Goal: Task Accomplishment & Management: Use online tool/utility

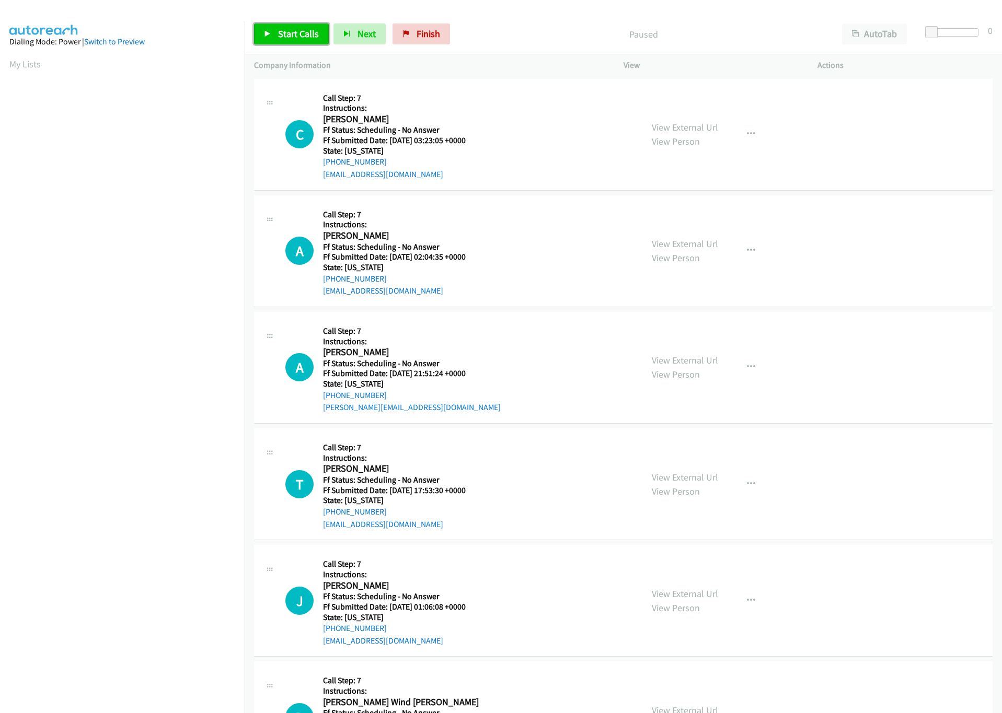
click at [297, 27] on link "Start Calls" at bounding box center [291, 34] width 75 height 21
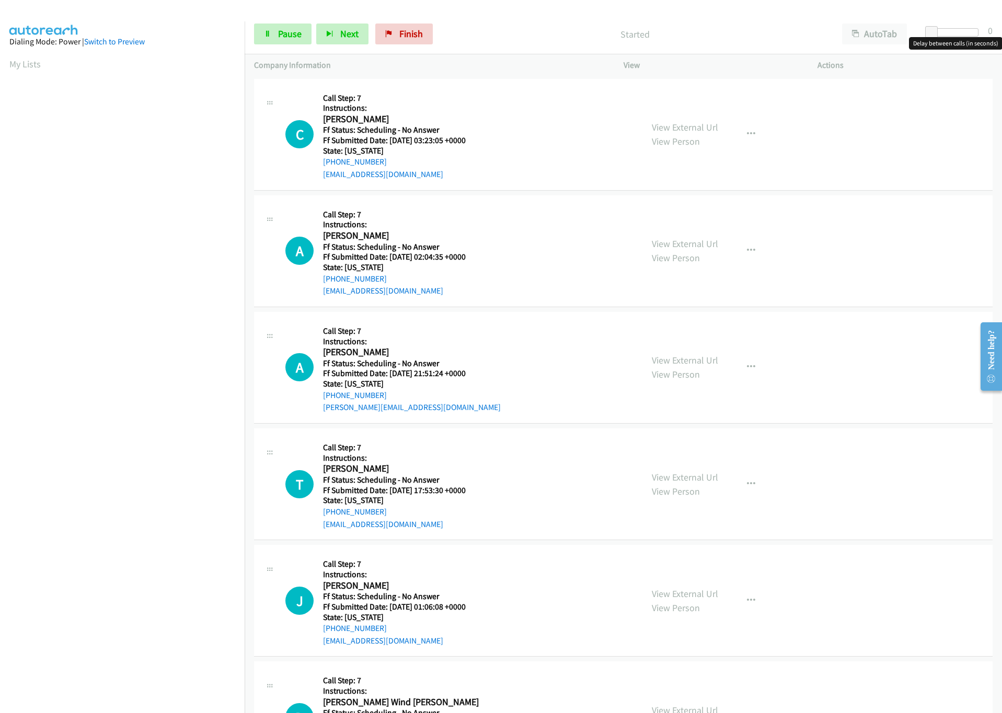
click at [944, 32] on div at bounding box center [954, 32] width 48 height 8
click at [408, 33] on span "Finish" at bounding box center [411, 34] width 24 height 12
click at [310, 30] on span "Start Calls" at bounding box center [298, 34] width 41 height 12
click at [947, 33] on div at bounding box center [954, 32] width 48 height 8
drag, startPoint x: 419, startPoint y: 37, endPoint x: 533, endPoint y: 5, distance: 119.1
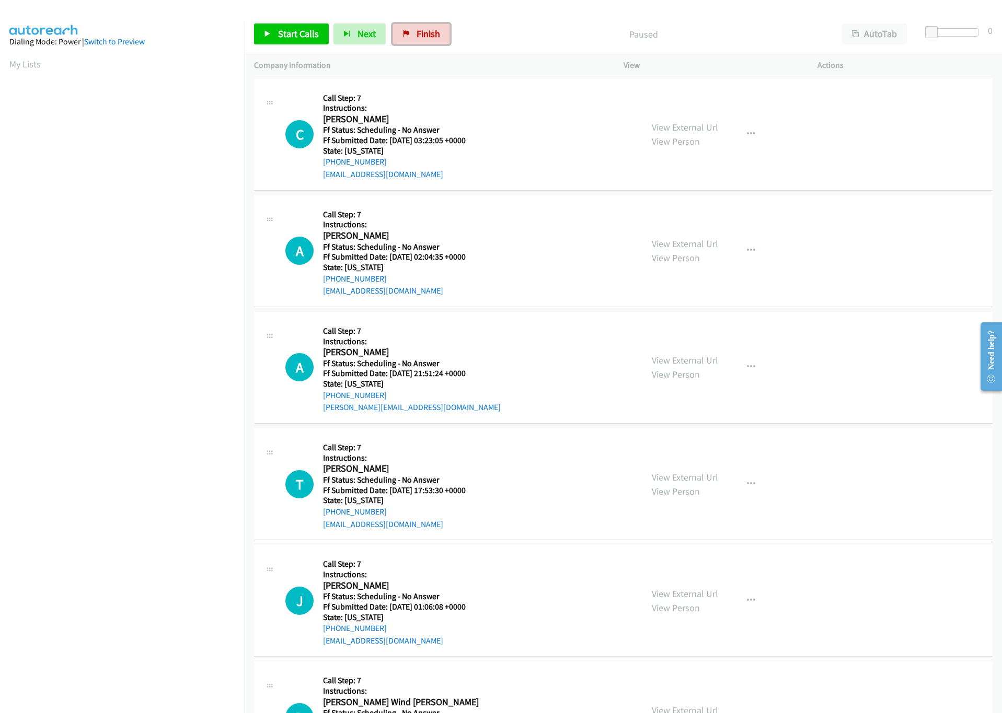
click at [420, 37] on span "Finish" at bounding box center [428, 34] width 24 height 12
drag, startPoint x: 287, startPoint y: 32, endPoint x: 313, endPoint y: 41, distance: 28.3
click at [287, 32] on span "Start Calls" at bounding box center [298, 34] width 41 height 12
click at [287, 34] on span "Pause" at bounding box center [290, 34] width 24 height 12
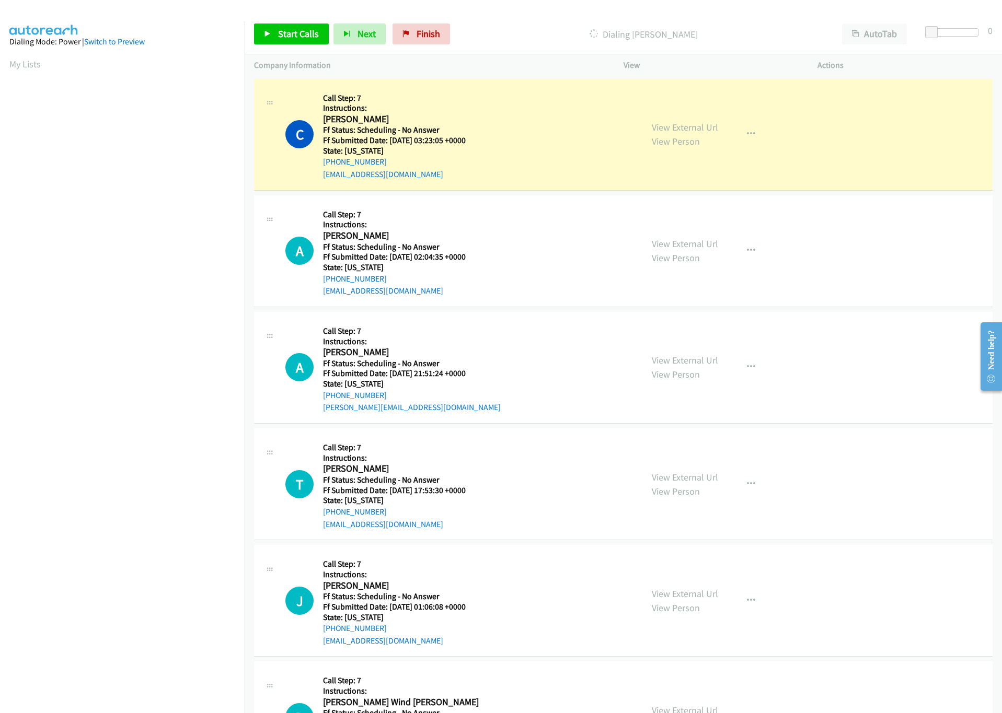
click at [704, 122] on link "View External Url" at bounding box center [685, 127] width 66 height 12
click at [679, 124] on link "View External Url" at bounding box center [685, 127] width 66 height 12
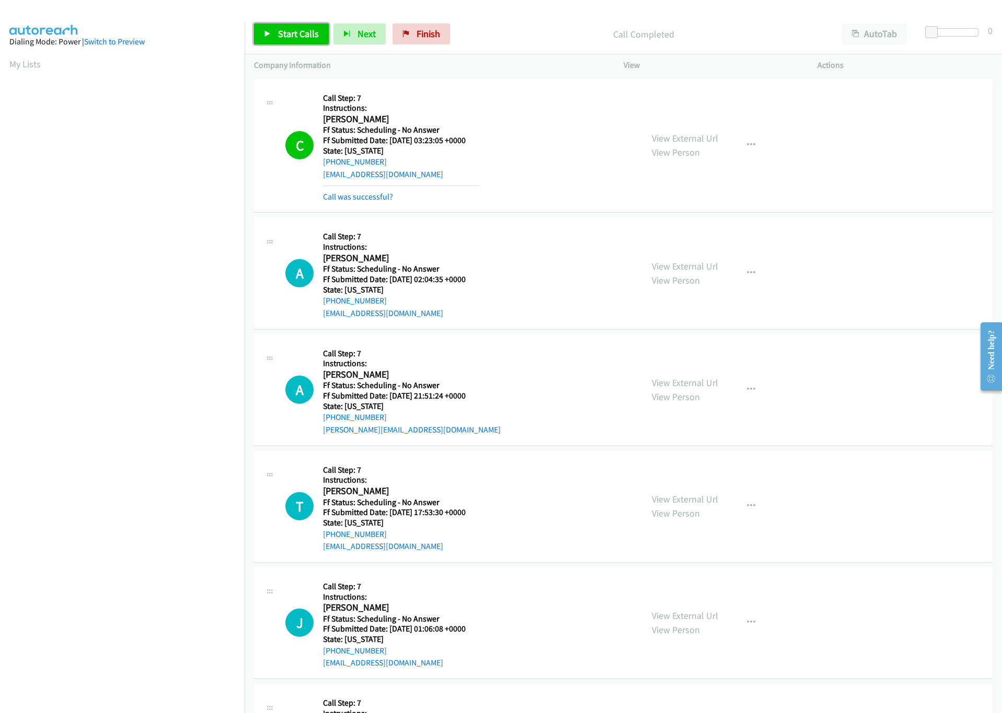
click at [304, 28] on span "Start Calls" at bounding box center [298, 34] width 41 height 12
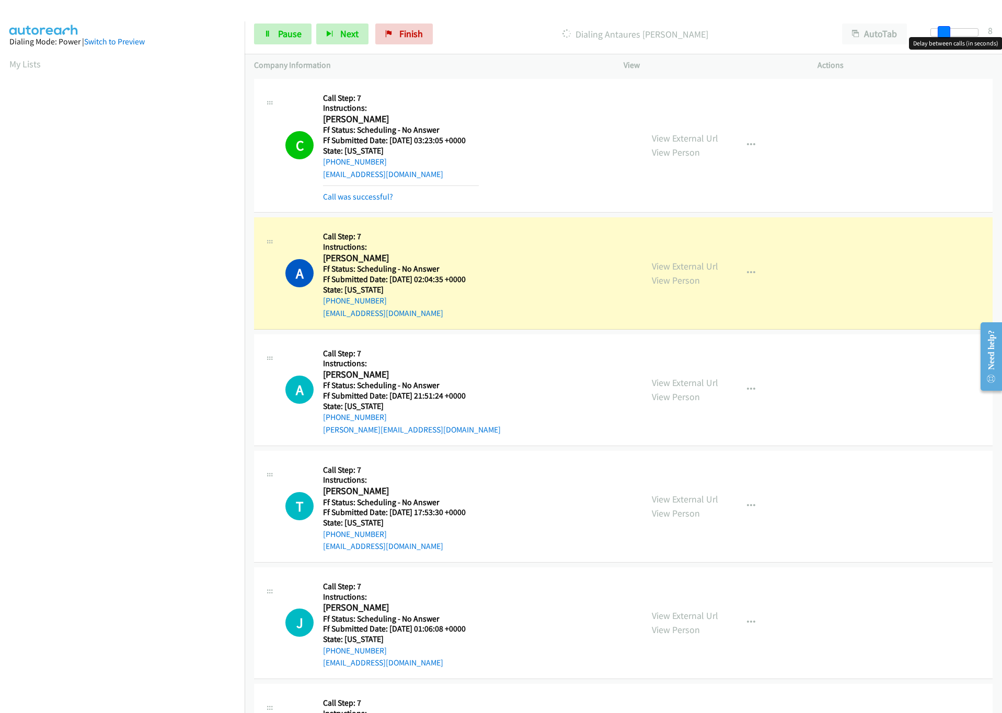
click at [942, 33] on div at bounding box center [954, 32] width 48 height 8
click at [948, 34] on span at bounding box center [943, 32] width 13 height 13
click at [950, 33] on div at bounding box center [949, 32] width 48 height 8
click at [944, 33] on span at bounding box center [943, 32] width 13 height 13
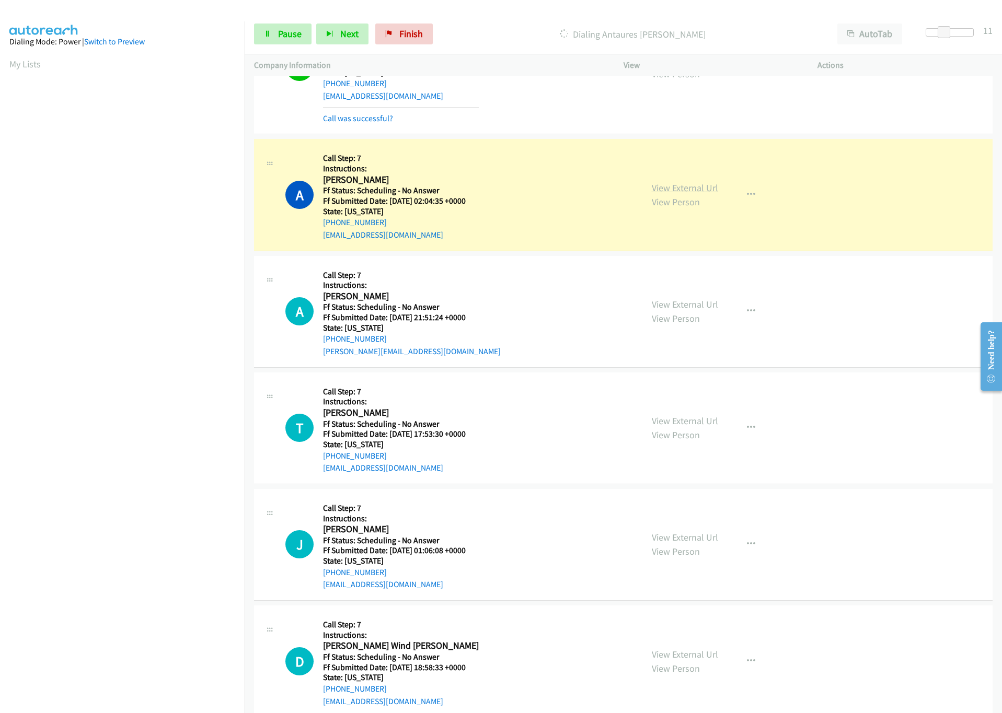
click at [693, 188] on link "View External Url" at bounding box center [685, 188] width 66 height 12
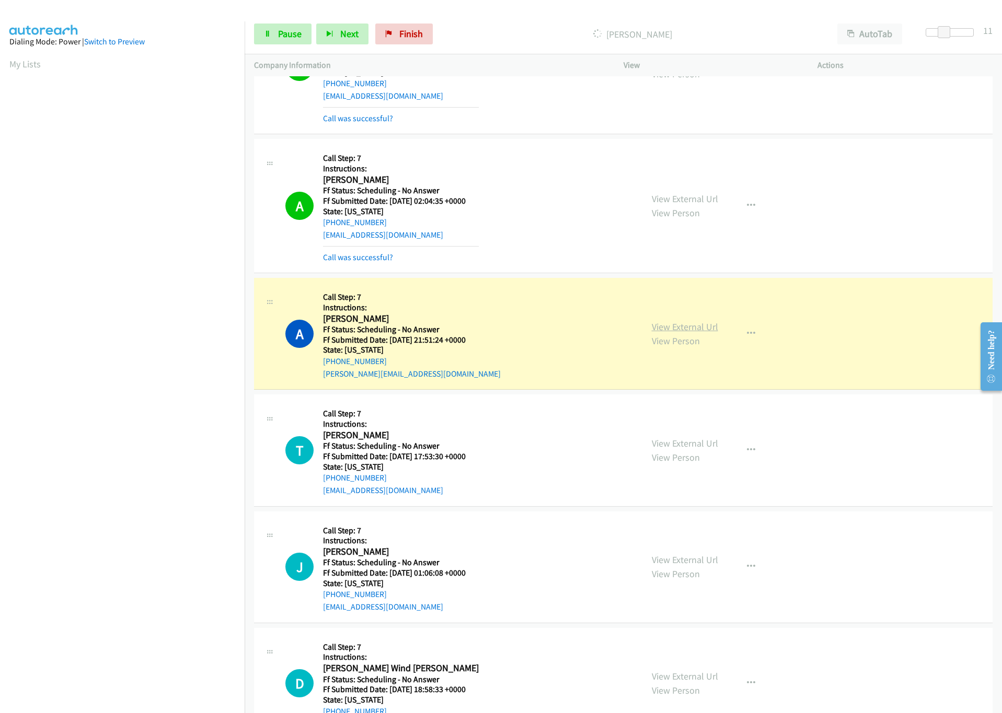
click at [665, 323] on link "View External Url" at bounding box center [685, 327] width 66 height 12
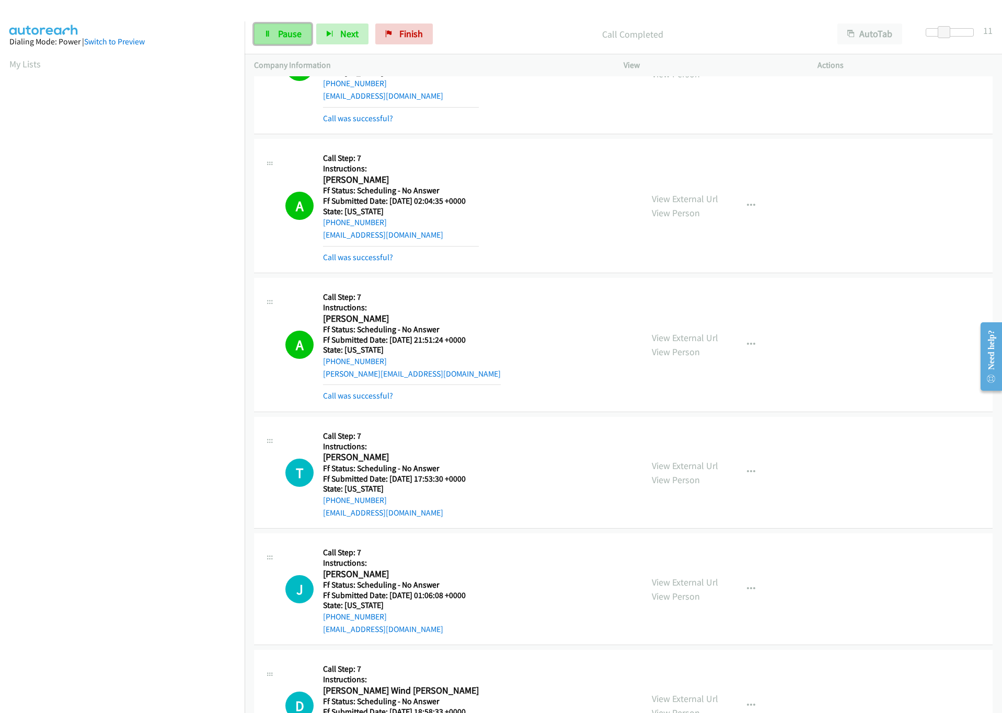
click at [303, 30] on link "Pause" at bounding box center [282, 34] width 57 height 21
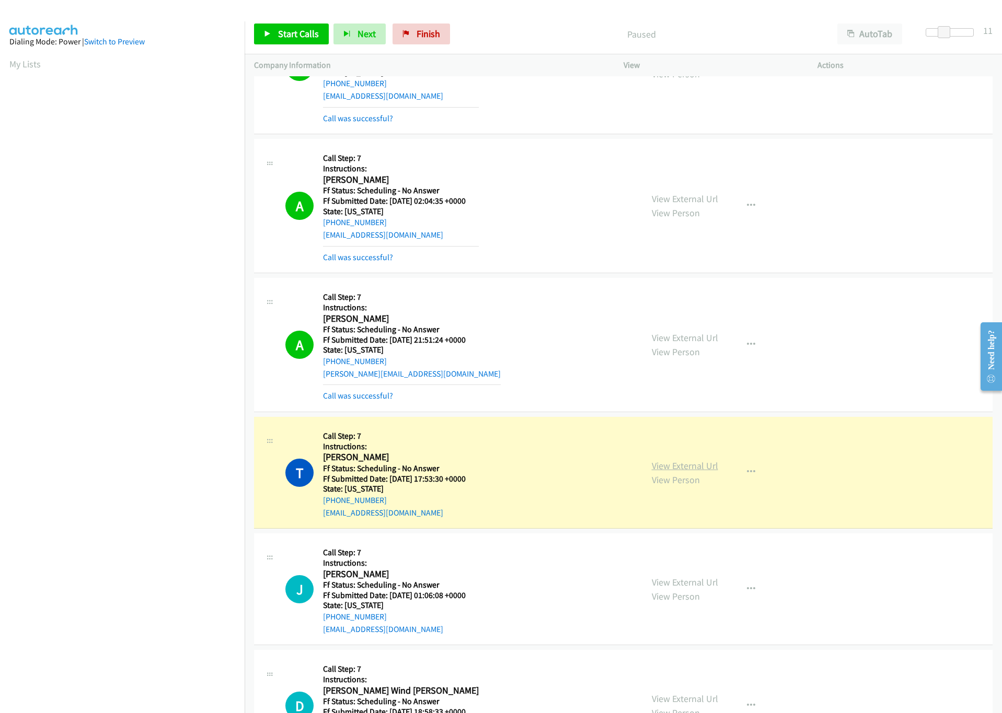
click at [670, 466] on link "View External Url" at bounding box center [685, 466] width 66 height 12
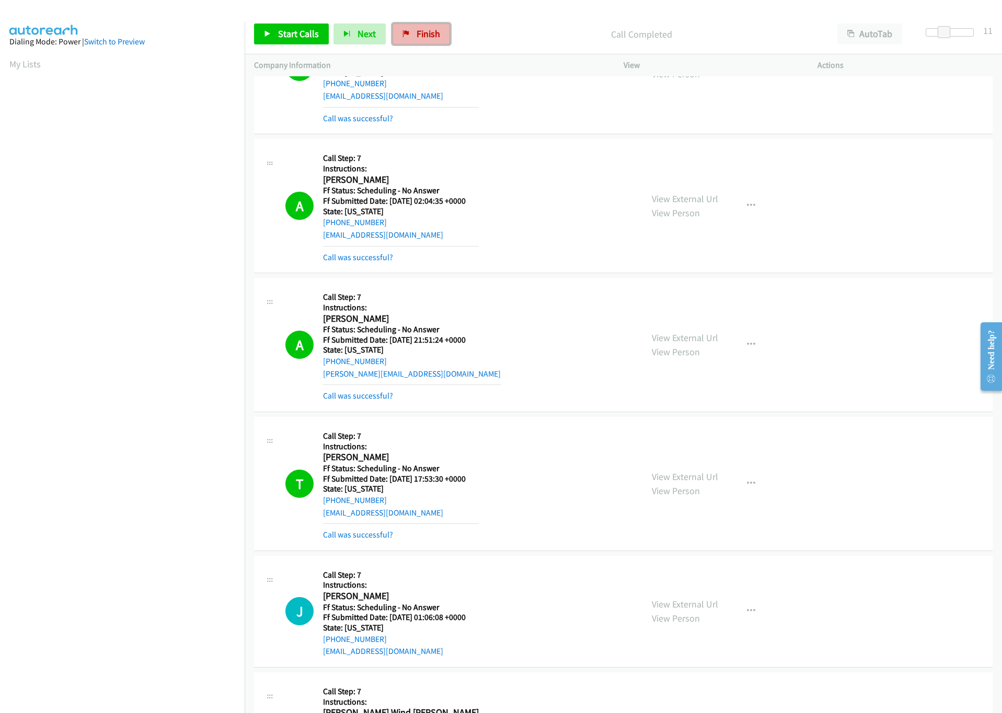
click at [434, 38] on span "Finish" at bounding box center [428, 34] width 24 height 12
